Goal: Check status: Check status

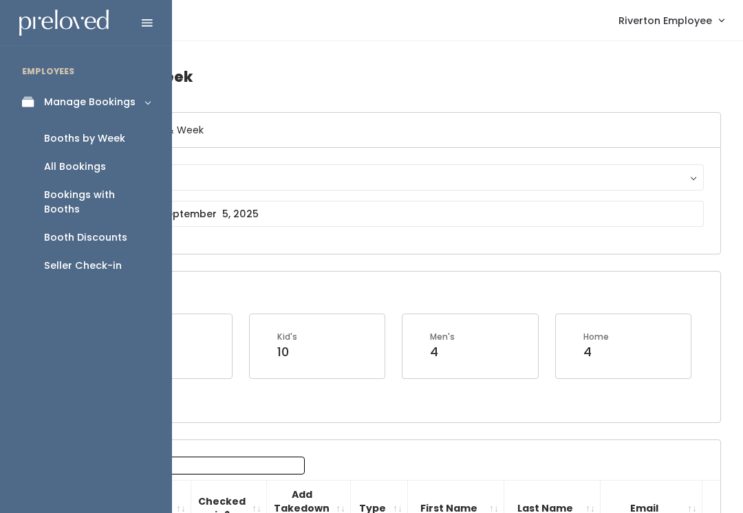
click at [96, 230] on div "Booth Discounts" at bounding box center [85, 237] width 83 height 14
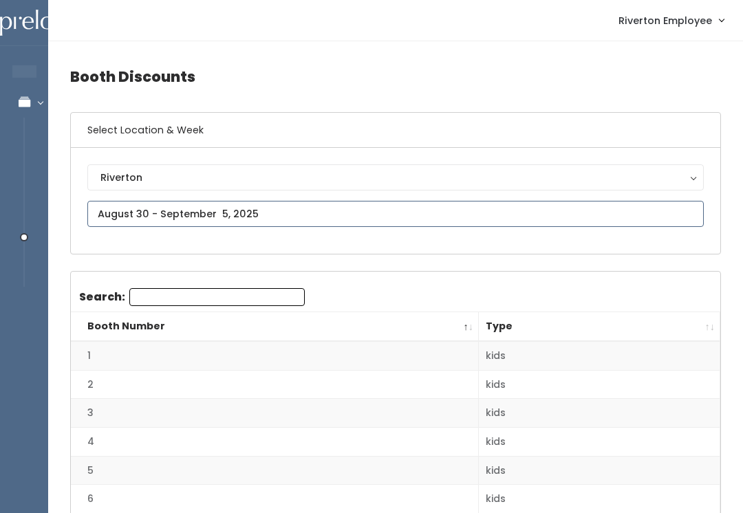
click at [221, 212] on input "text" at bounding box center [395, 214] width 616 height 26
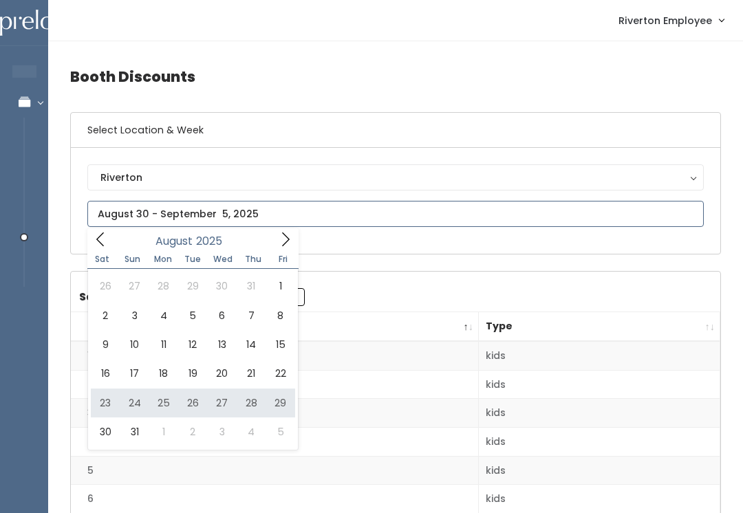
type input "August 23 to August 29"
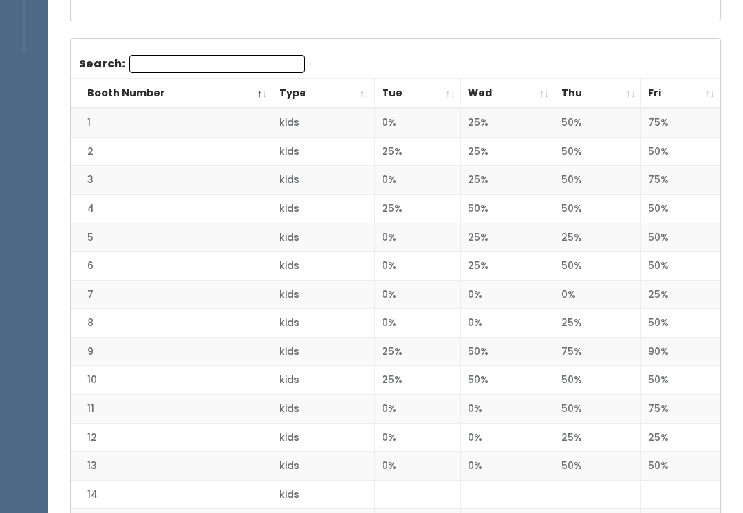
scroll to position [265, 0]
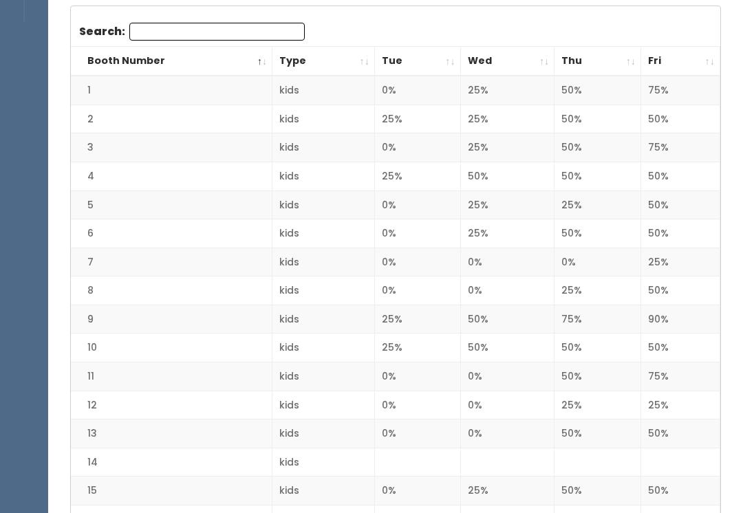
click at [424, 276] on td "0%" at bounding box center [417, 290] width 86 height 29
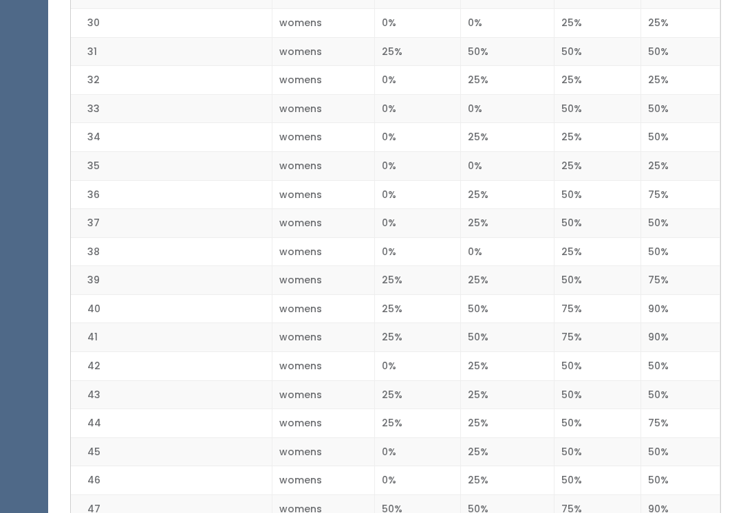
scroll to position [1165, 0]
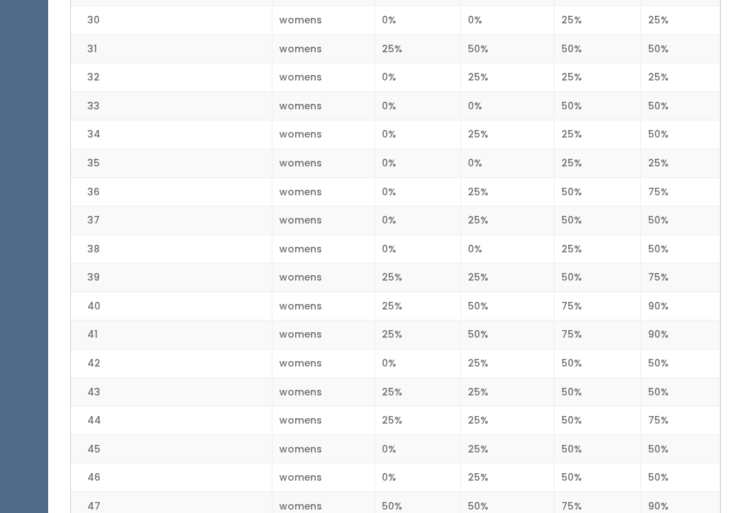
click at [637, 496] on td "75%" at bounding box center [597, 506] width 87 height 29
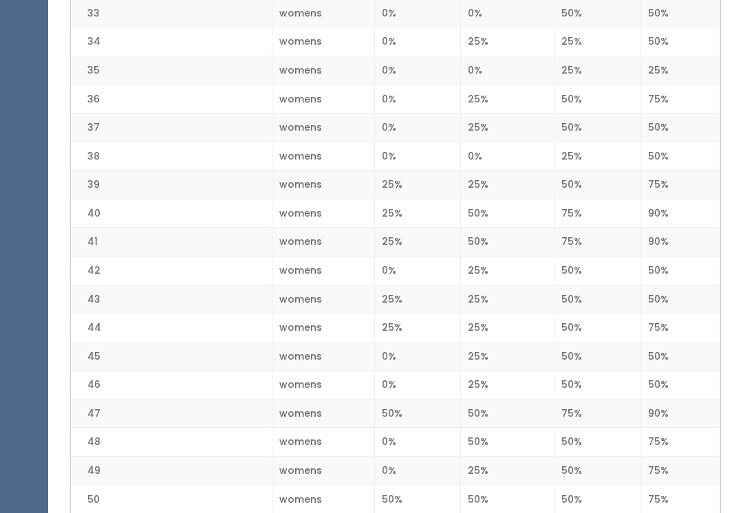
scroll to position [1258, 0]
click at [573, 457] on td "50%" at bounding box center [597, 471] width 87 height 29
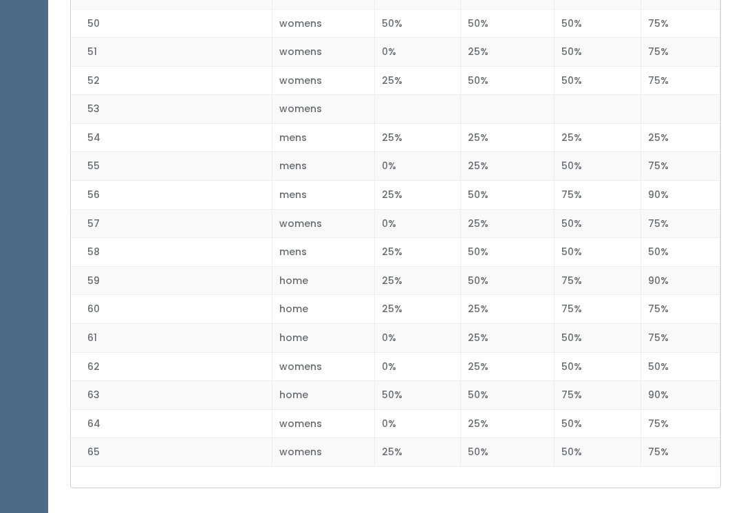
scroll to position [1747, 0]
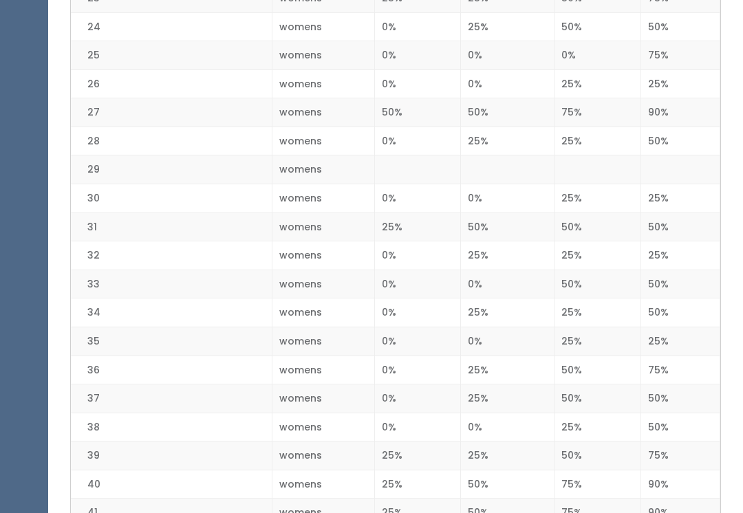
scroll to position [978, 0]
